Goal: Task Accomplishment & Management: Manage account settings

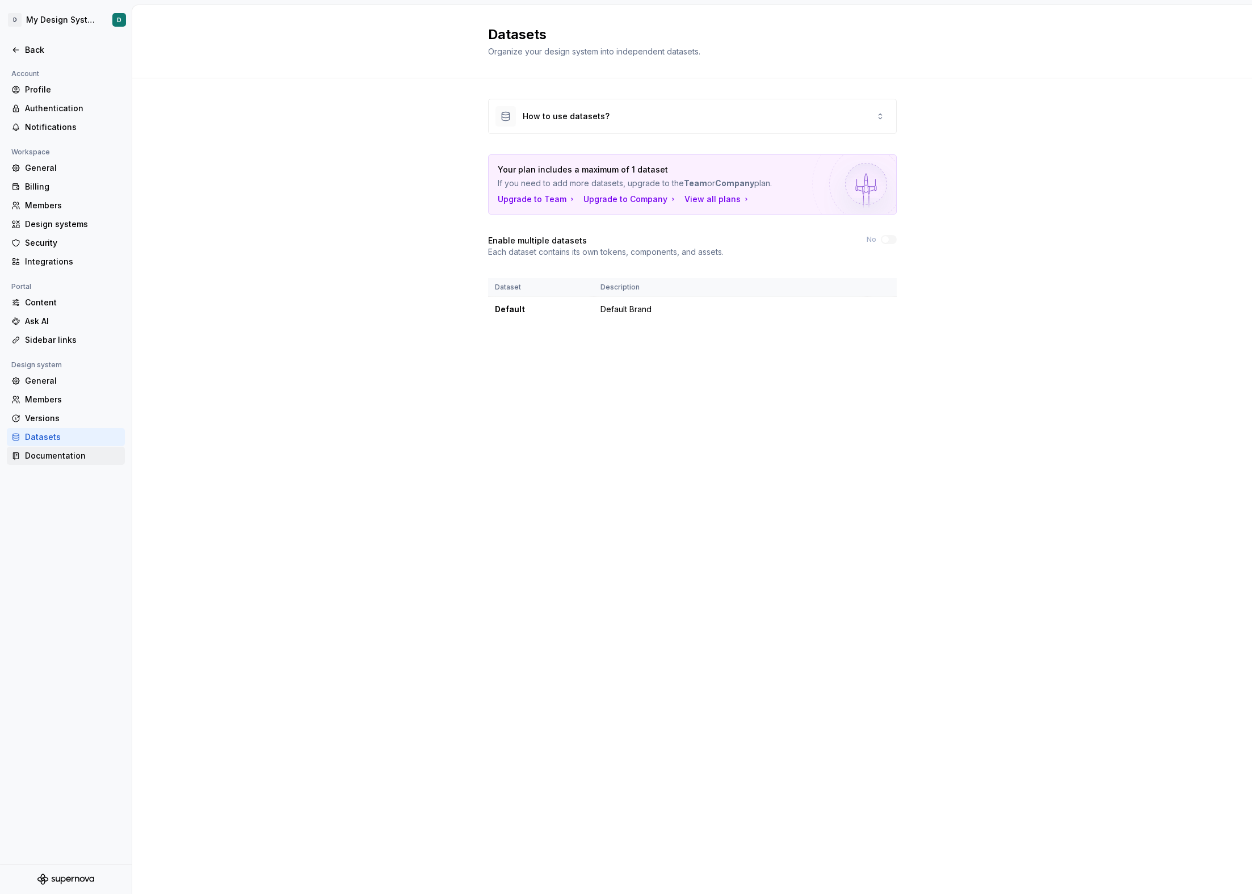
click at [70, 463] on div "Documentation" at bounding box center [66, 456] width 118 height 18
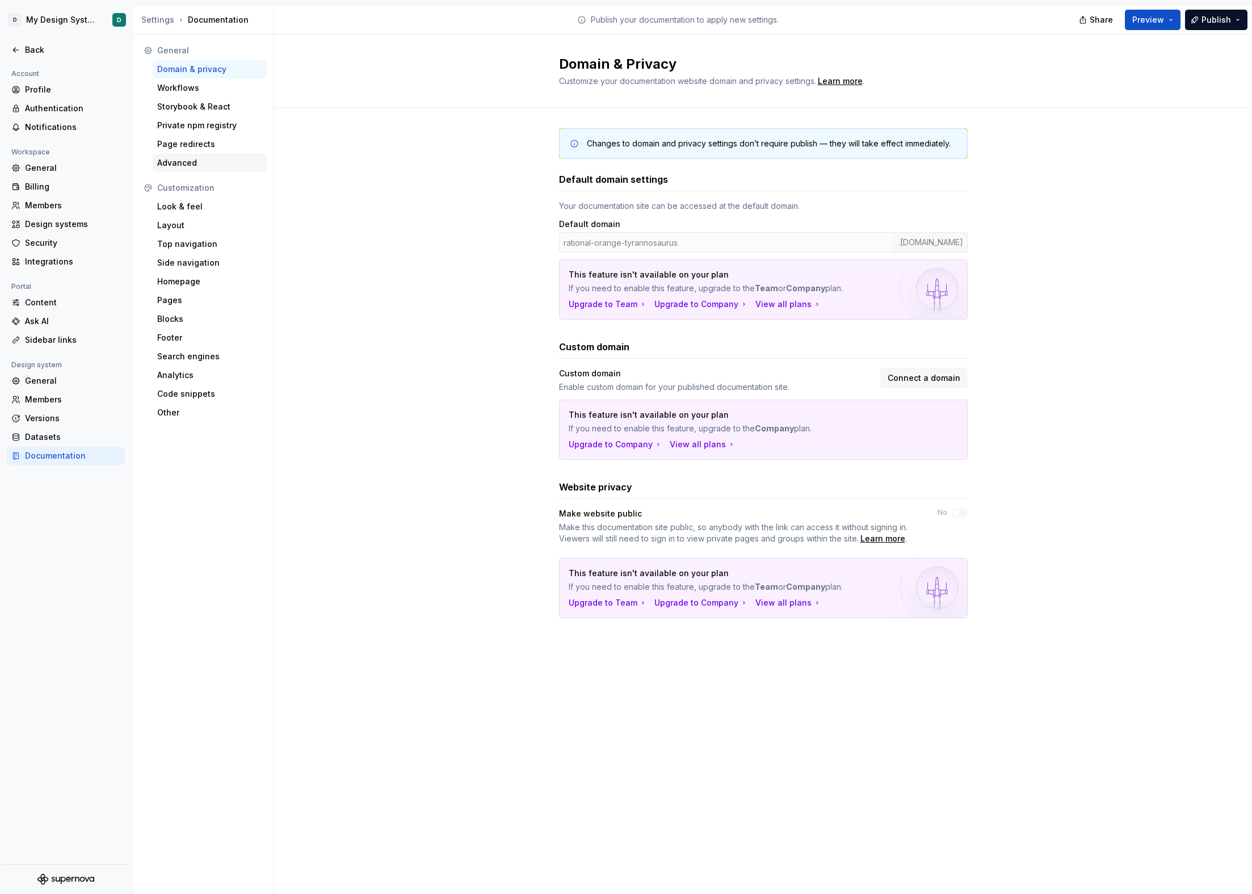
click at [179, 155] on div "Advanced" at bounding box center [210, 163] width 114 height 18
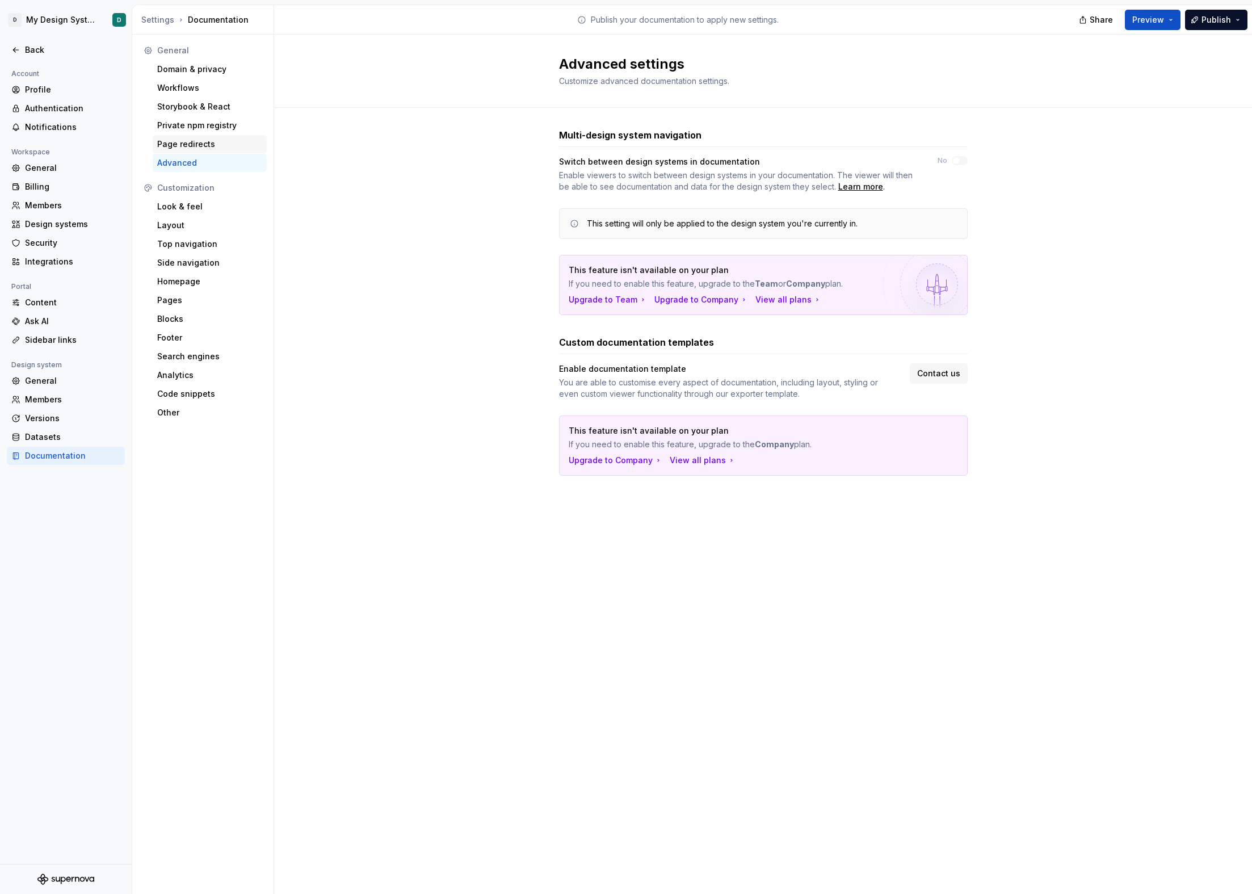
click at [180, 147] on div "Page redirects" at bounding box center [209, 143] width 105 height 11
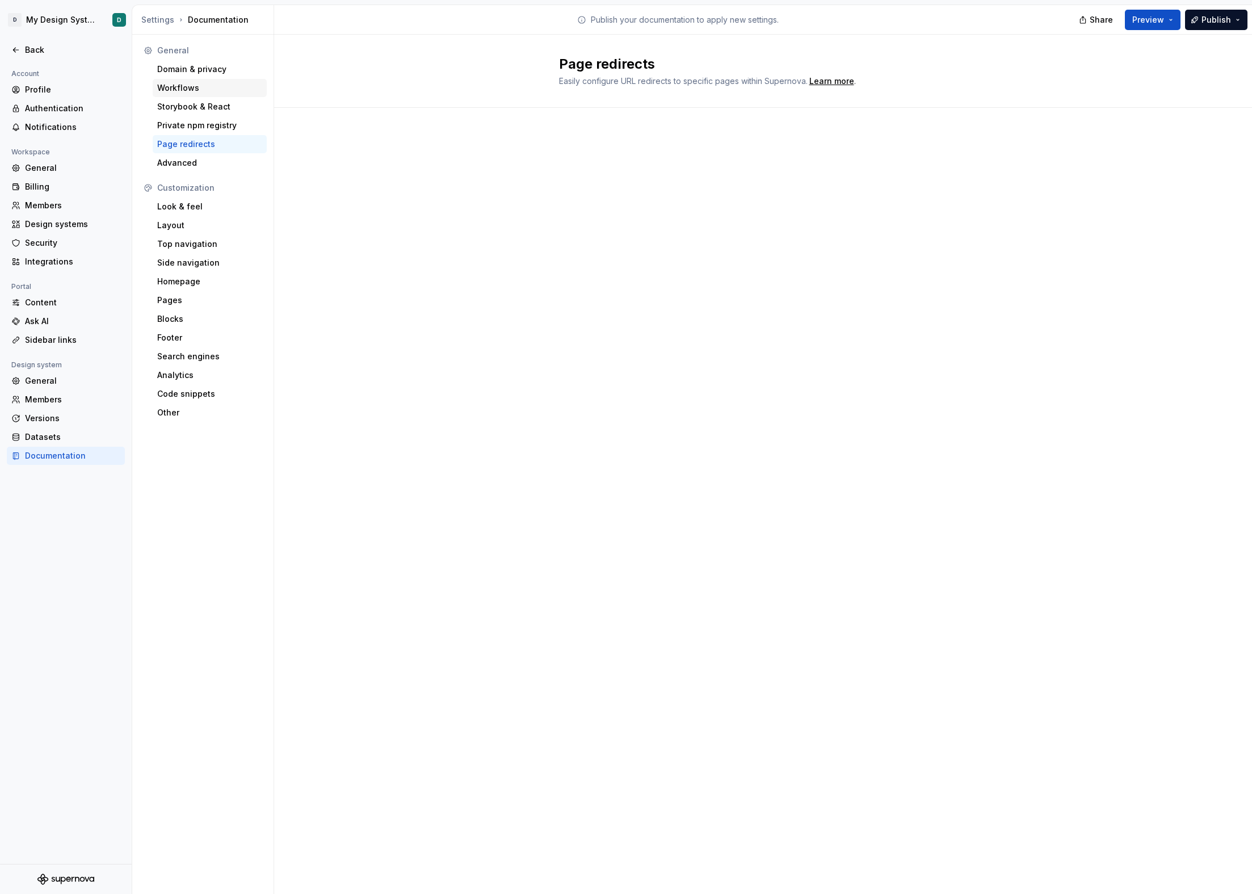
click at [187, 94] on div "Workflows" at bounding box center [210, 88] width 114 height 18
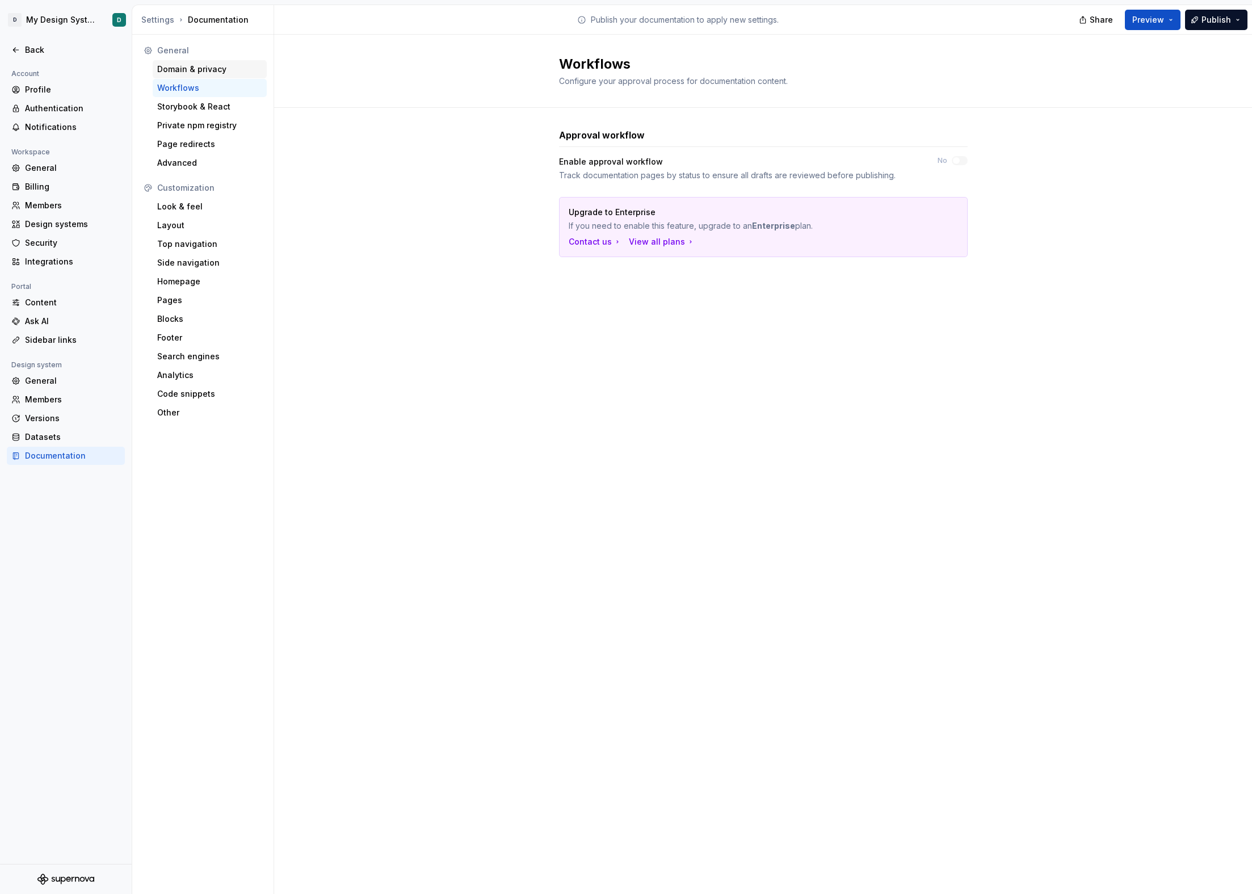
click at [199, 74] on div "Domain & privacy" at bounding box center [209, 69] width 105 height 11
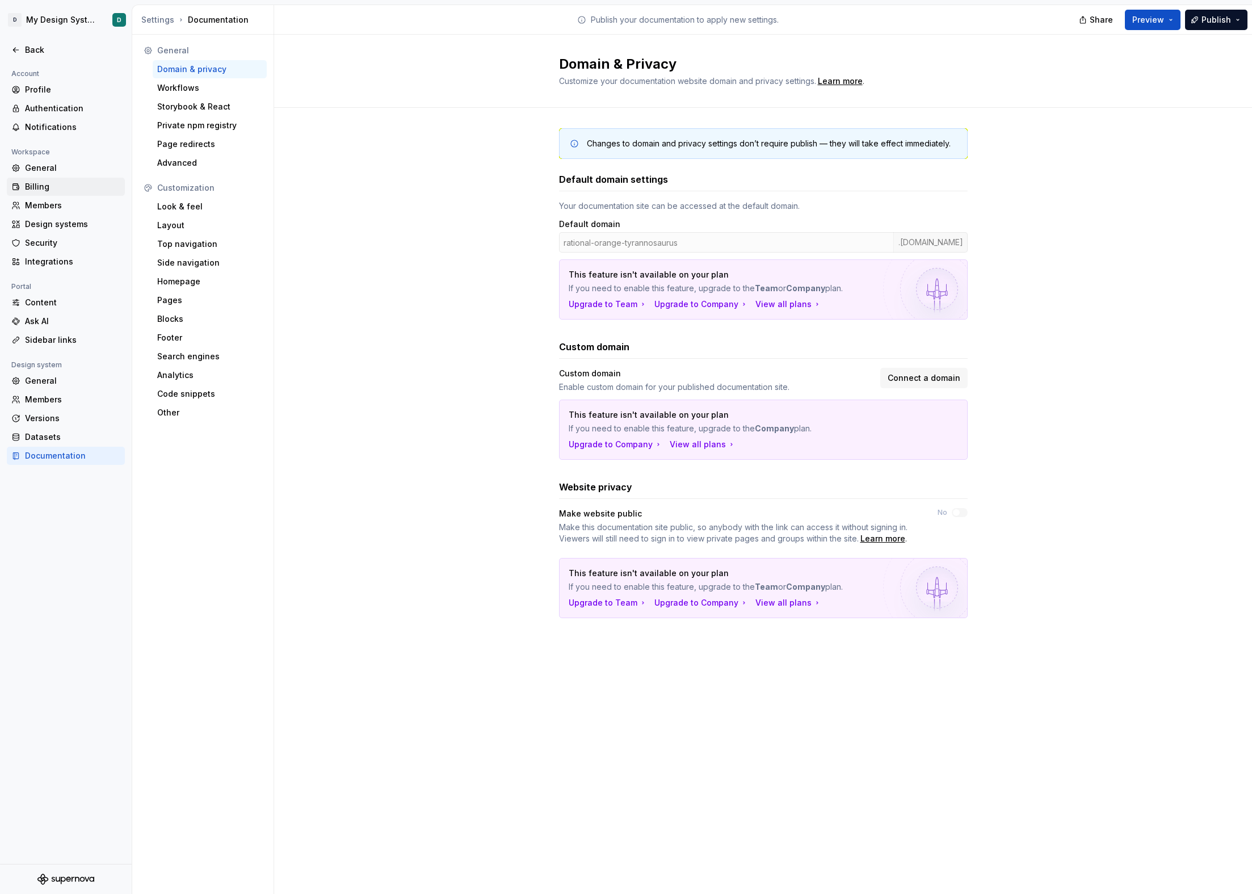
click at [50, 193] on div "Billing" at bounding box center [66, 187] width 118 height 18
click at [51, 203] on div "Members" at bounding box center [72, 205] width 95 height 11
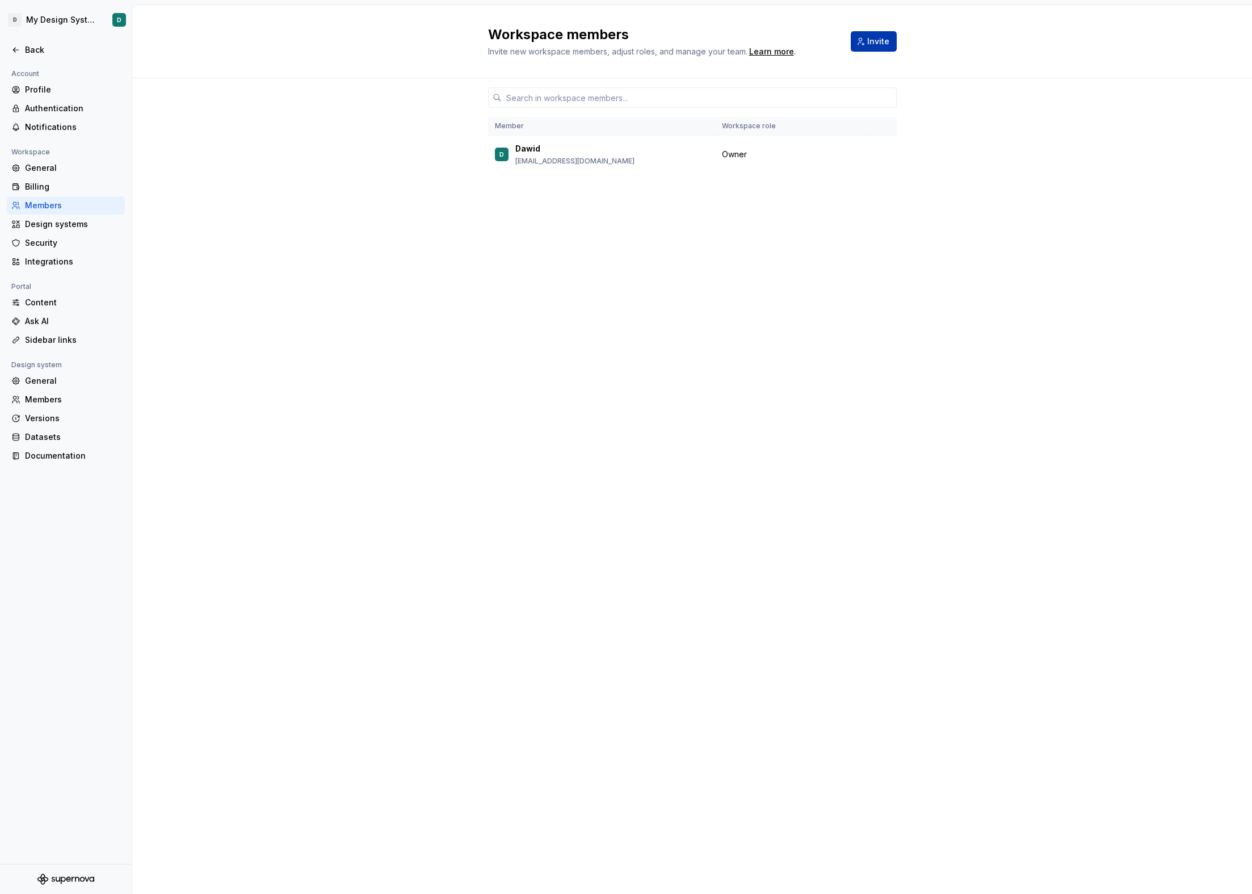
click at [865, 39] on button "Invite" at bounding box center [874, 41] width 46 height 20
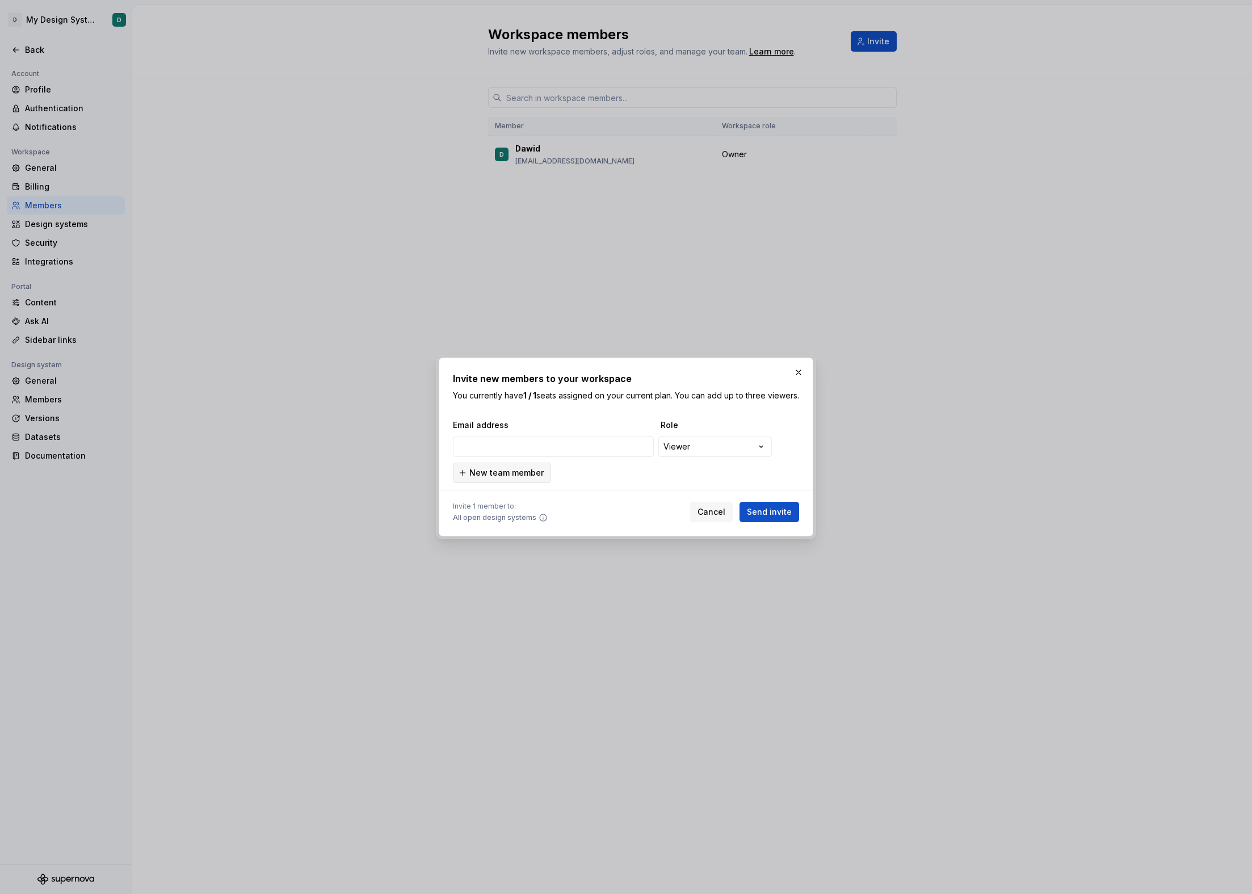
click at [536, 474] on span "New team member" at bounding box center [506, 472] width 74 height 11
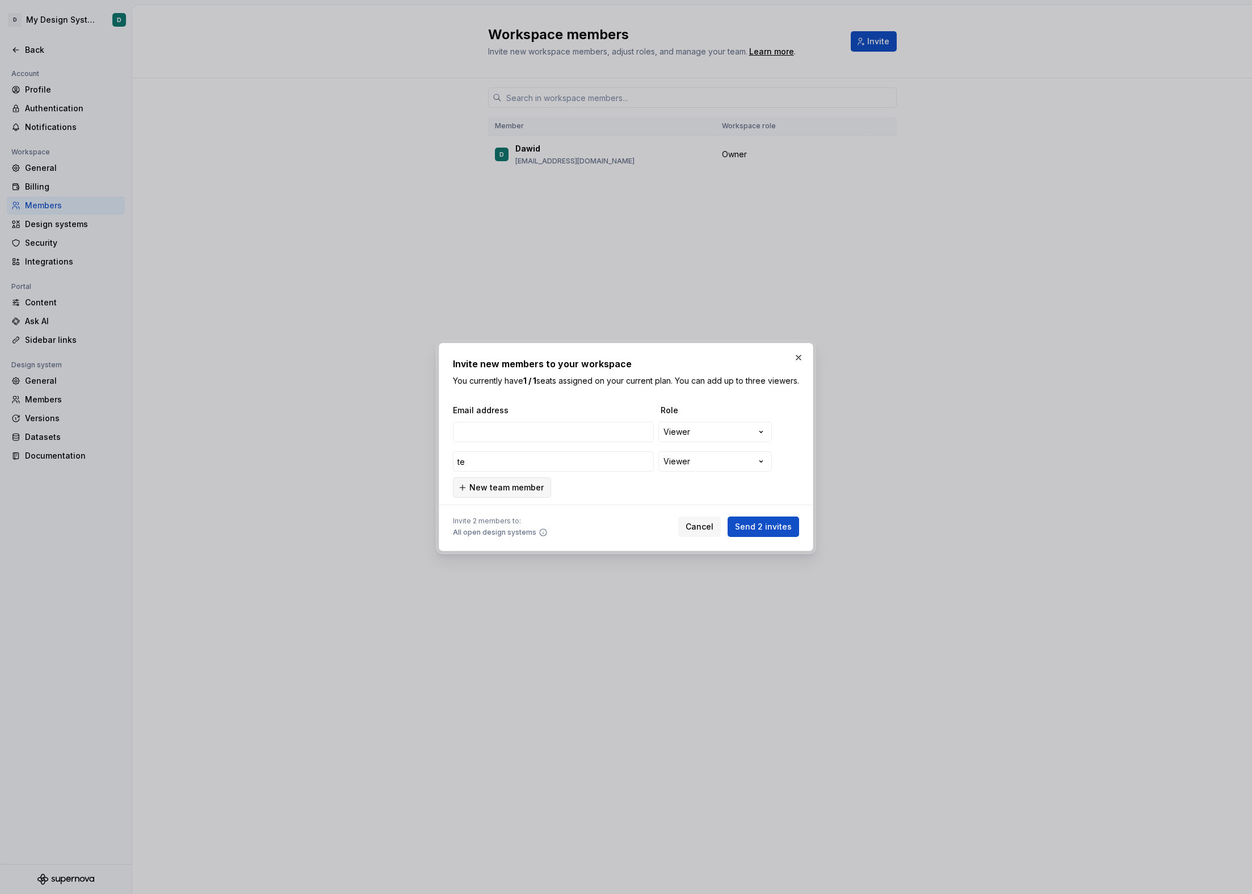
type input "te"
click at [524, 493] on span "New team member" at bounding box center [506, 487] width 74 height 11
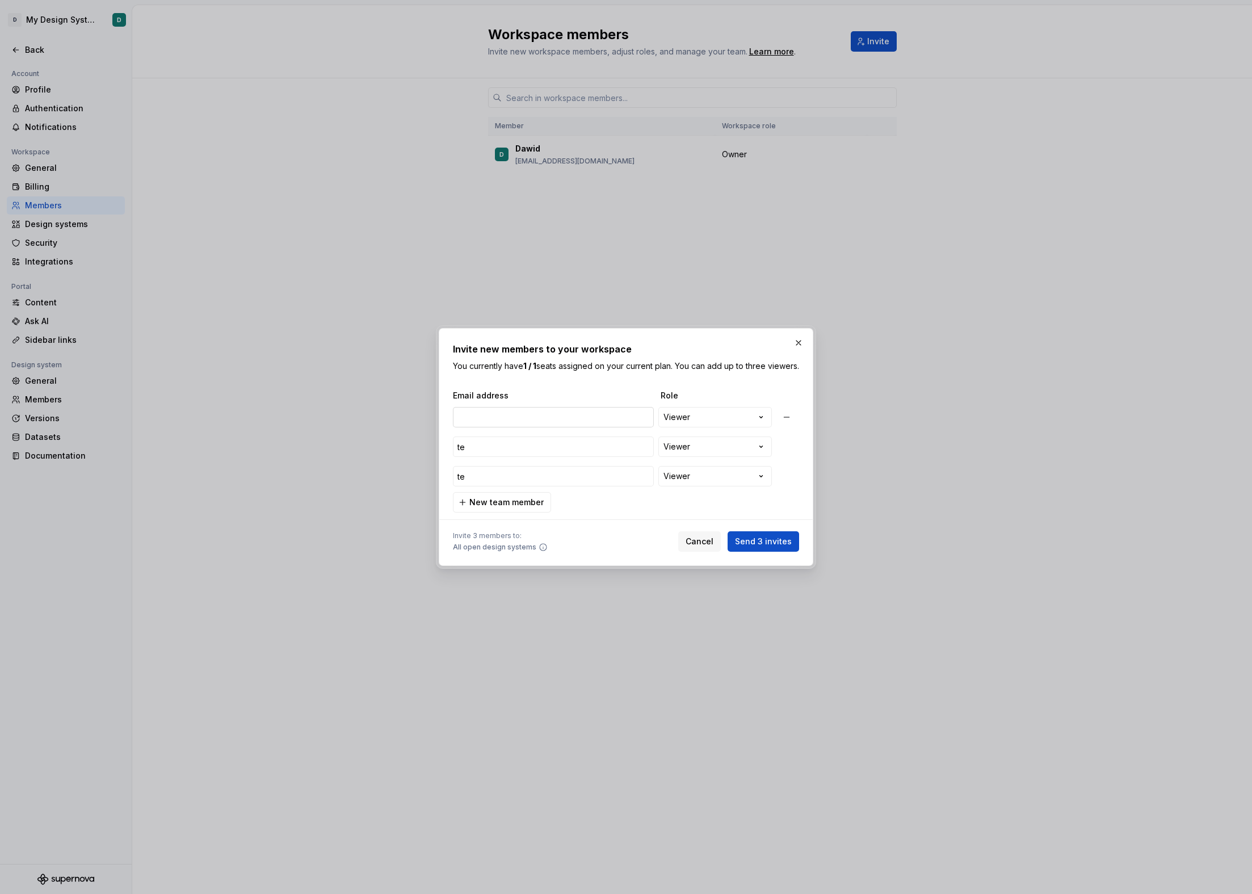
type input "te"
click at [534, 426] on input "email" at bounding box center [553, 417] width 201 height 20
type input "te"
click at [706, 429] on div "**********" at bounding box center [626, 447] width 1252 height 894
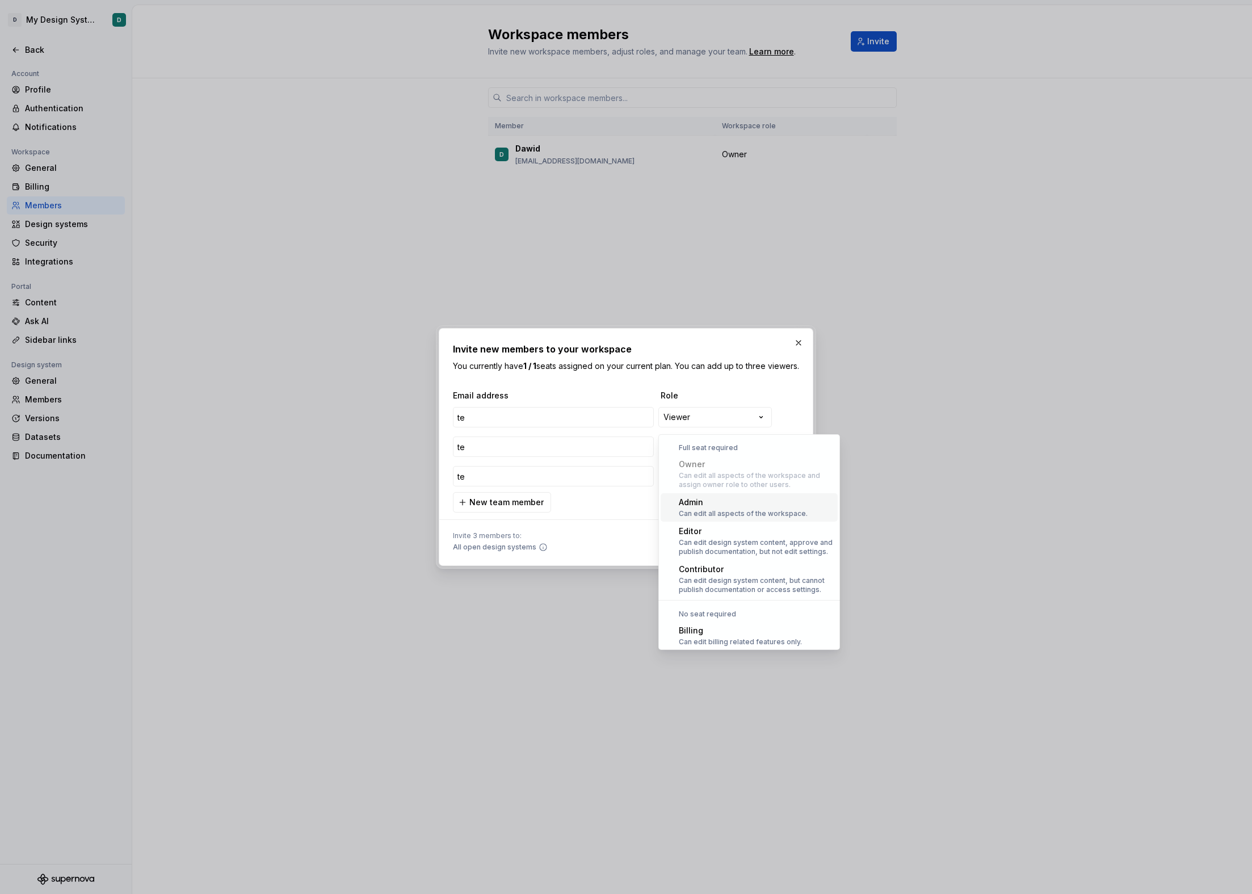
scroll to position [31, 0]
select select "*****"
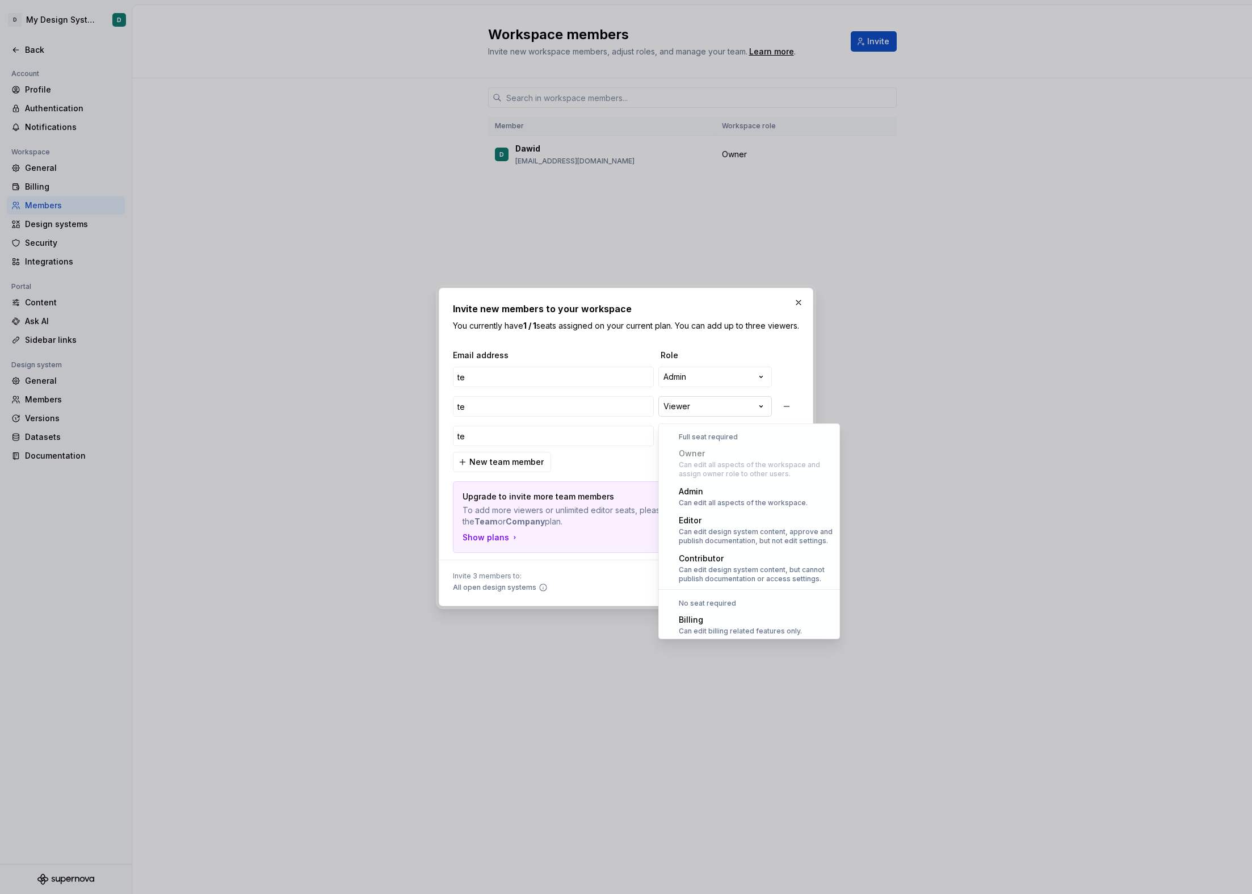
click at [698, 410] on div "**********" at bounding box center [626, 447] width 1252 height 894
select select "*****"
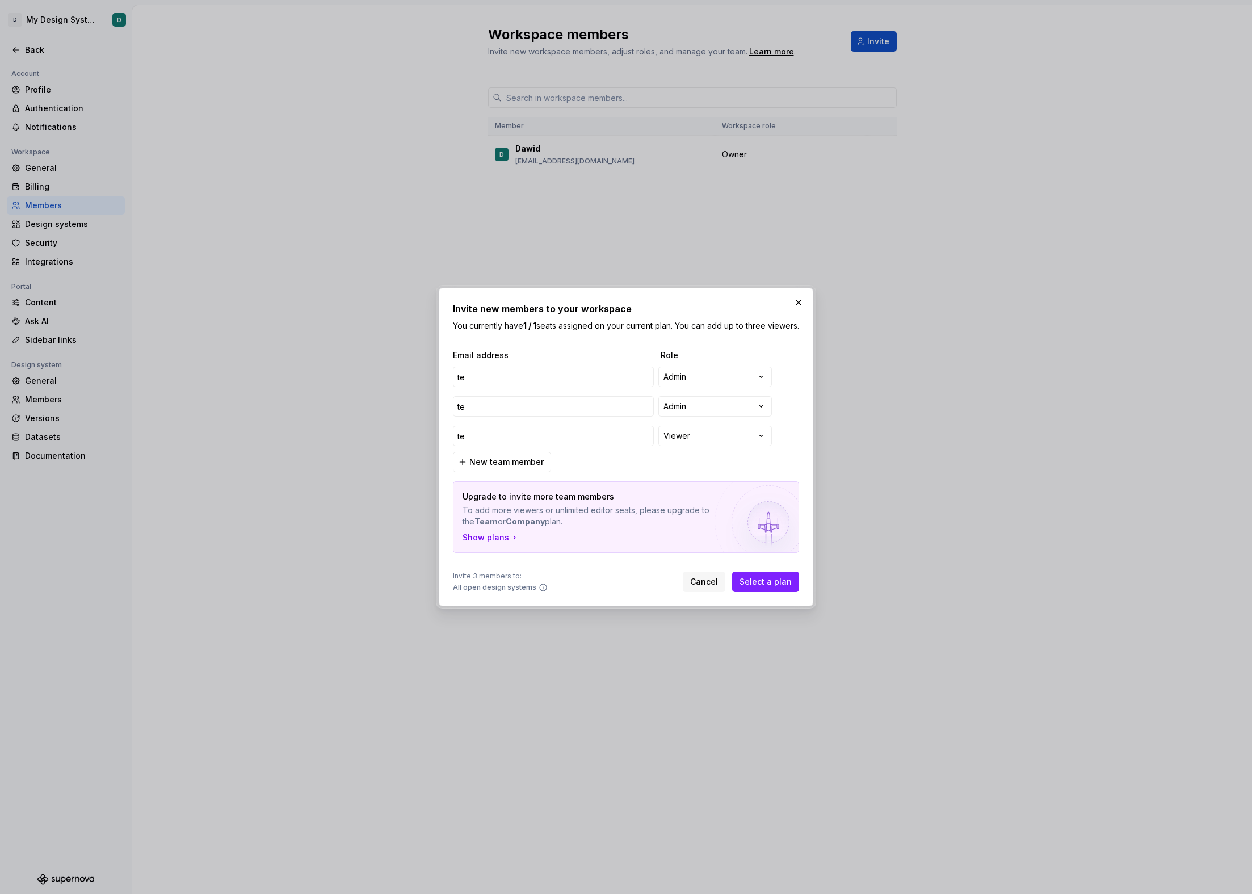
drag, startPoint x: 593, startPoint y: 531, endPoint x: 462, endPoint y: 514, distance: 131.6
click at [462, 514] on p "To add more viewers or unlimited editor seats, please upgrade to the Team or Co…" at bounding box center [585, 515] width 247 height 23
copy p "To add more viewers or unlimited editor seats, please upgrade to the Team or Co…"
